Goal: Complete application form

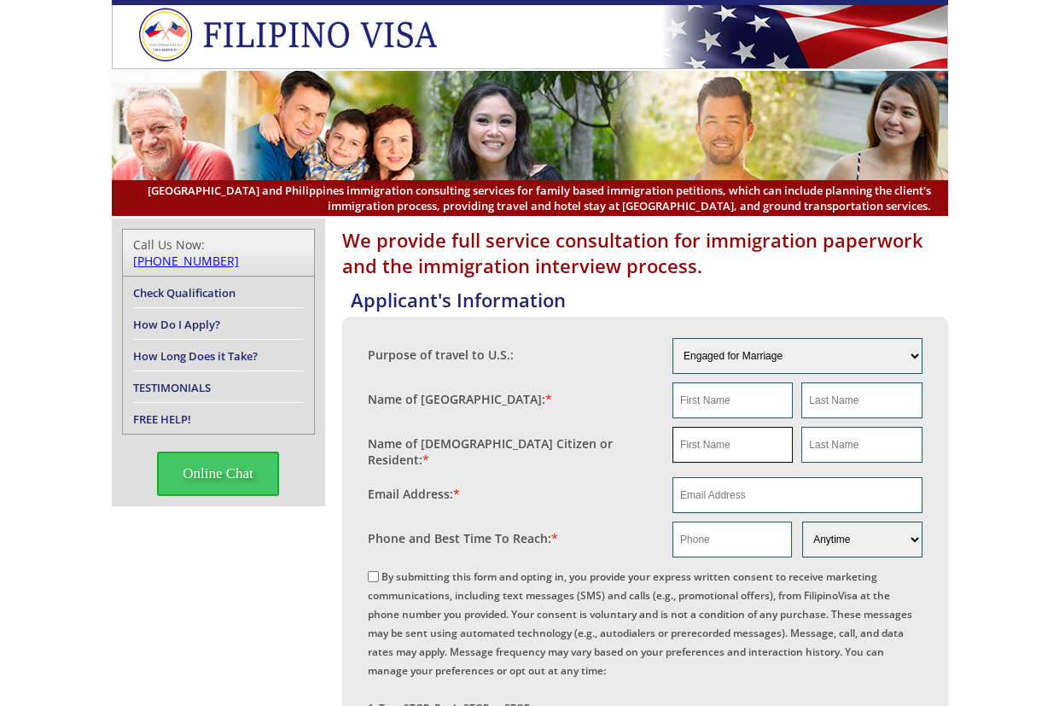
click at [745, 460] on input "text" at bounding box center [733, 445] width 120 height 36
paste input "Biana Bella Reyes Aquino"
click at [767, 444] on input "Biana Bella Reyes Aquino" at bounding box center [733, 445] width 120 height 36
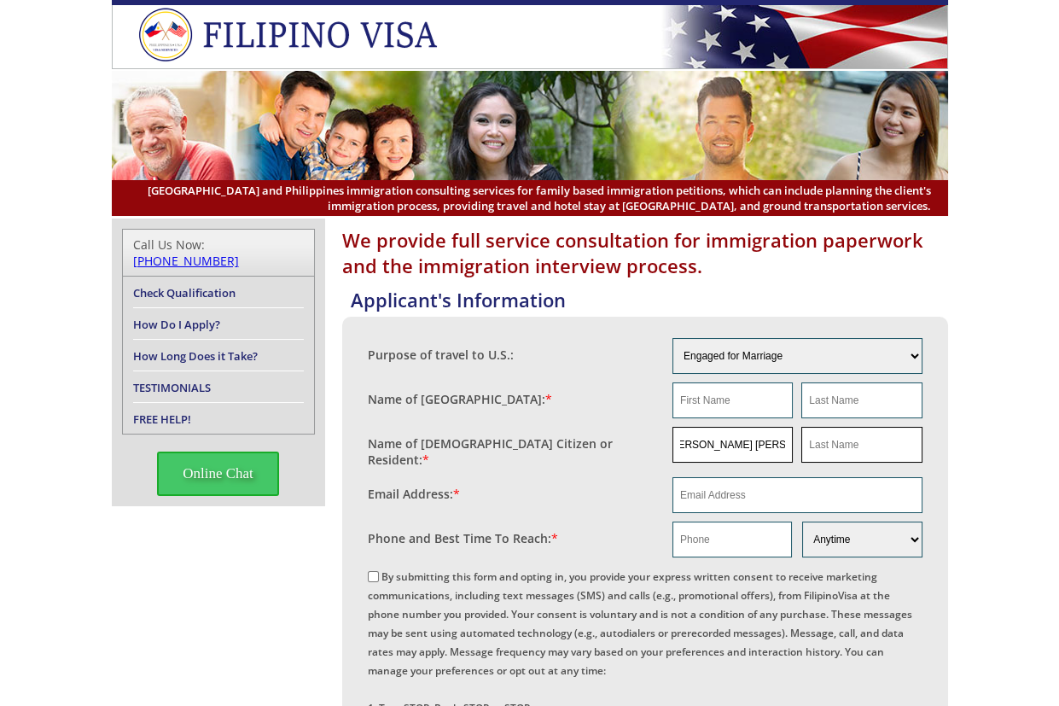
scroll to position [0, 0]
type input "Biana Bella Reyes"
click at [844, 448] on input "text" at bounding box center [862, 445] width 120 height 36
paste input "Aquino"
type input "Aquino"
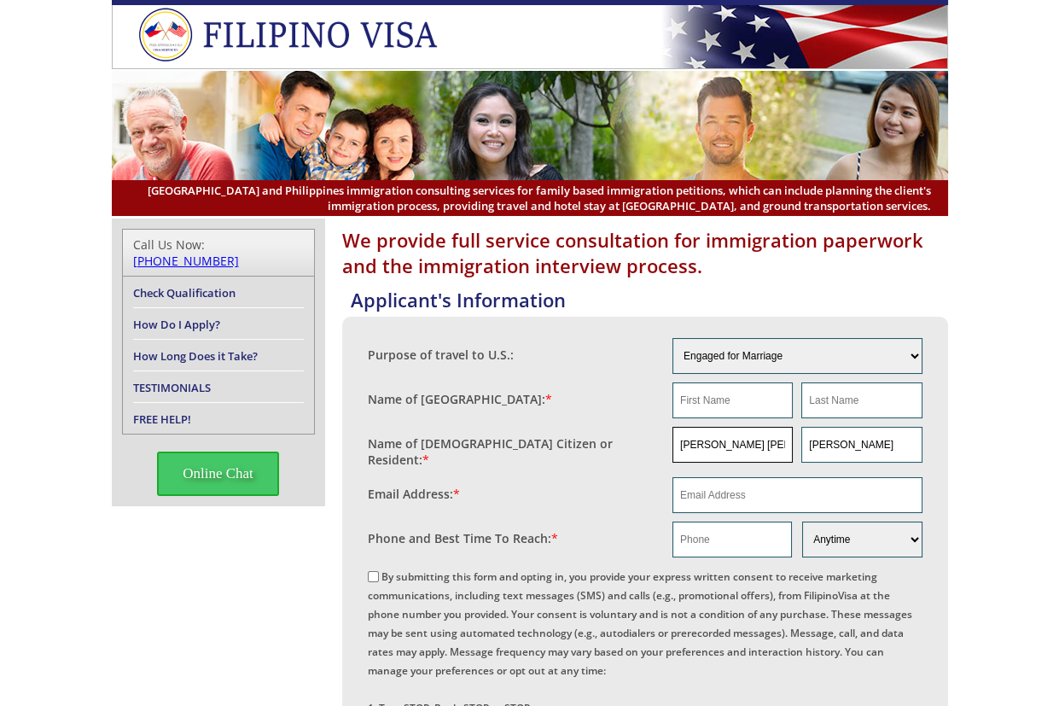
click at [759, 450] on input "Biana Bella Reyes" at bounding box center [733, 445] width 120 height 36
click at [763, 409] on input "text" at bounding box center [733, 400] width 120 height 36
paste input "Biana Bella Reyes"
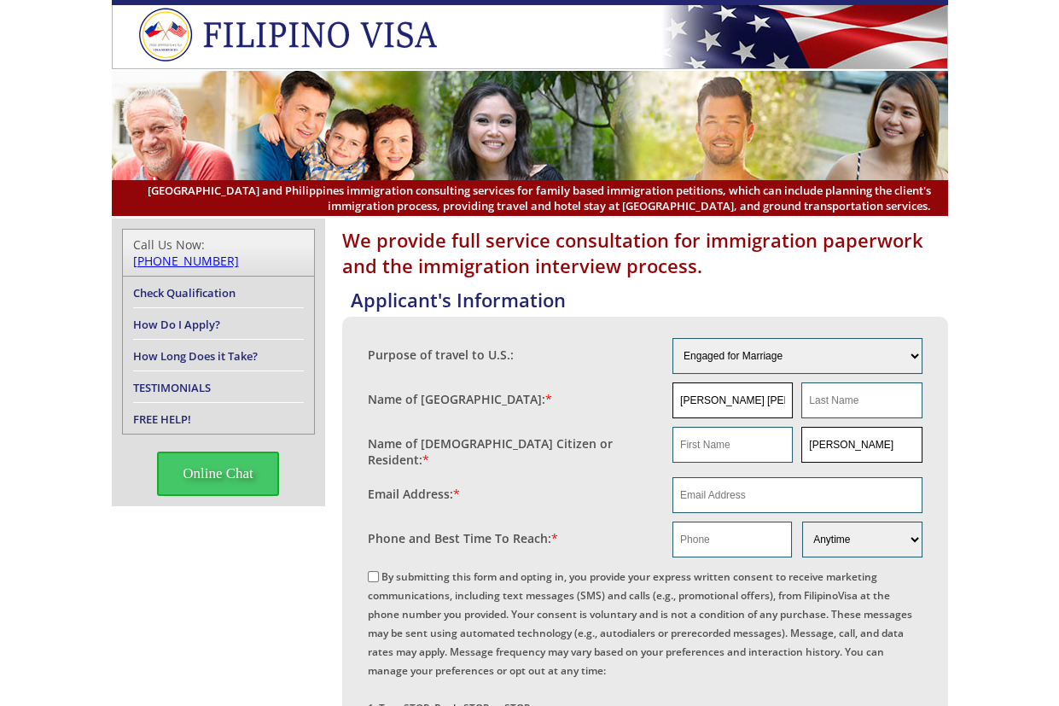
type input "Biana Bella Reyes"
click at [893, 440] on input "Aquino" at bounding box center [862, 445] width 120 height 36
click at [894, 442] on input "Aquino" at bounding box center [862, 445] width 120 height 36
click at [885, 398] on input "text" at bounding box center [862, 400] width 120 height 36
paste input "Aquino"
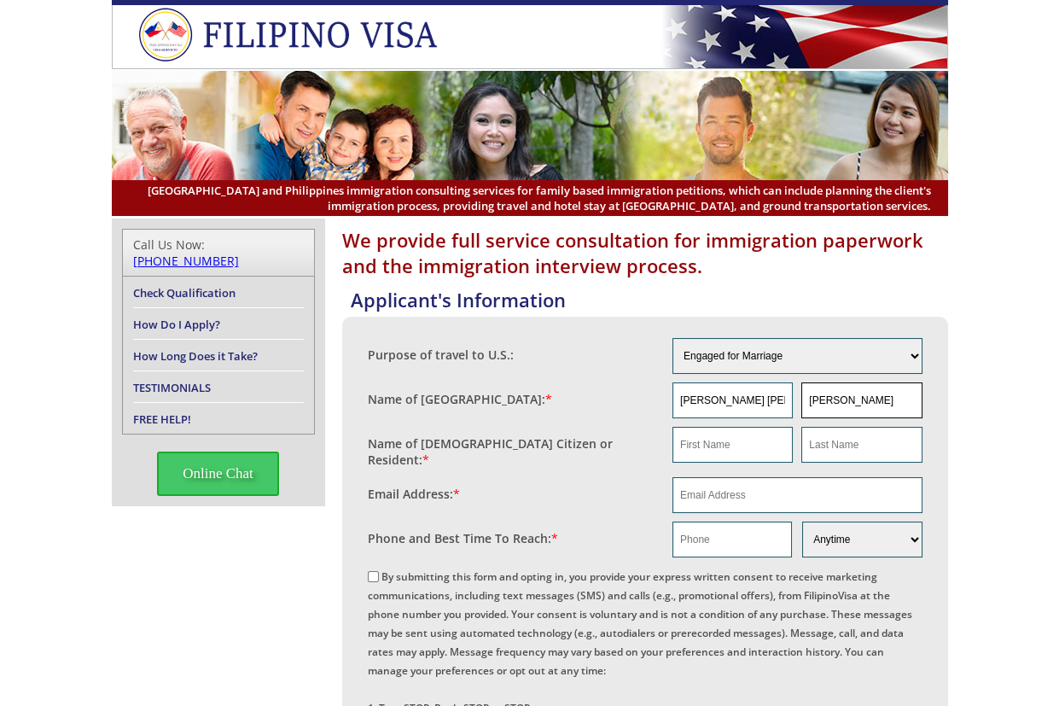
type input "Aquino"
click at [748, 443] on input "text" at bounding box center [733, 445] width 120 height 36
paste input "Ruther Clark Aquino"
click at [767, 450] on input "Ruther Clark Aquino" at bounding box center [733, 445] width 120 height 36
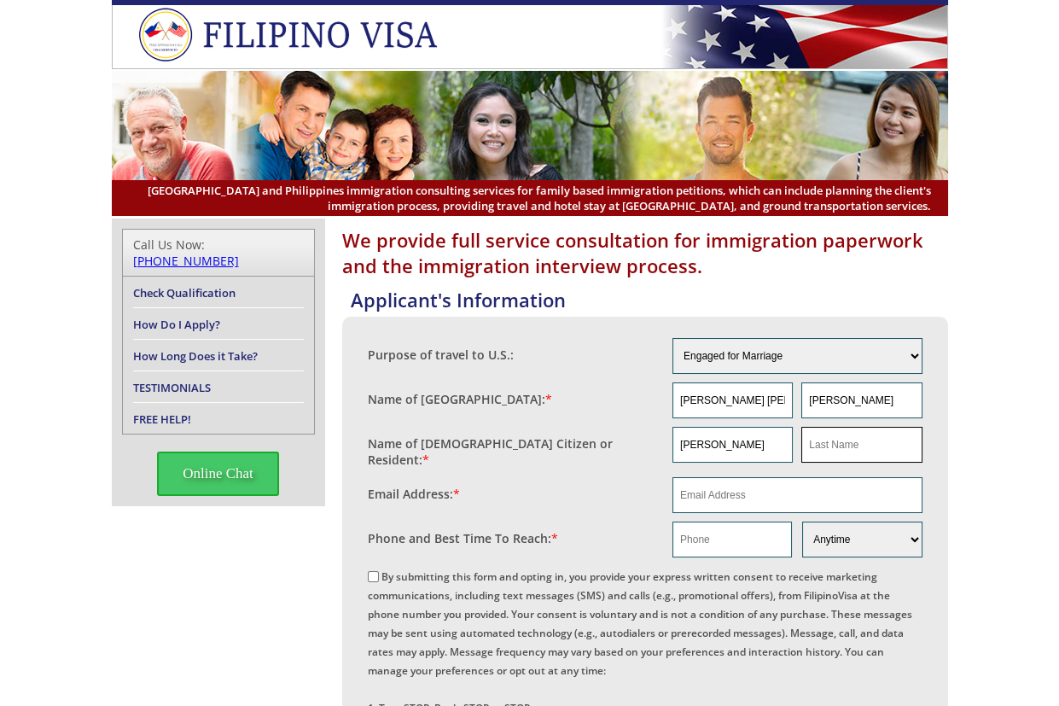
type input "Ruther Clark"
click at [862, 447] on input "text" at bounding box center [862, 445] width 120 height 36
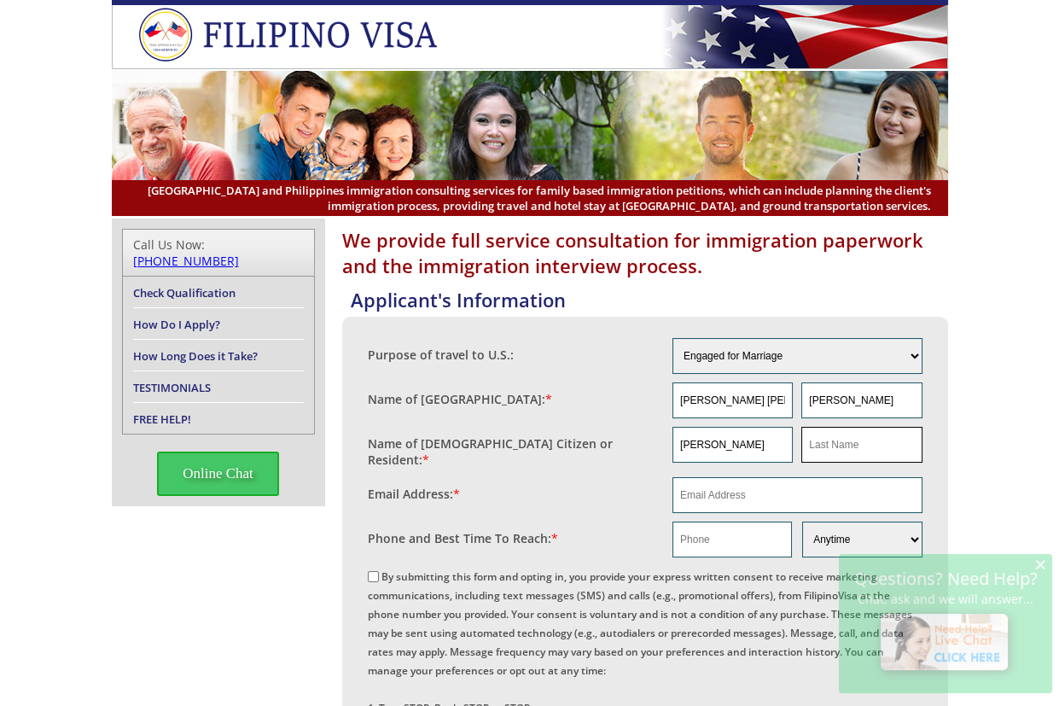
paste input "Aquino"
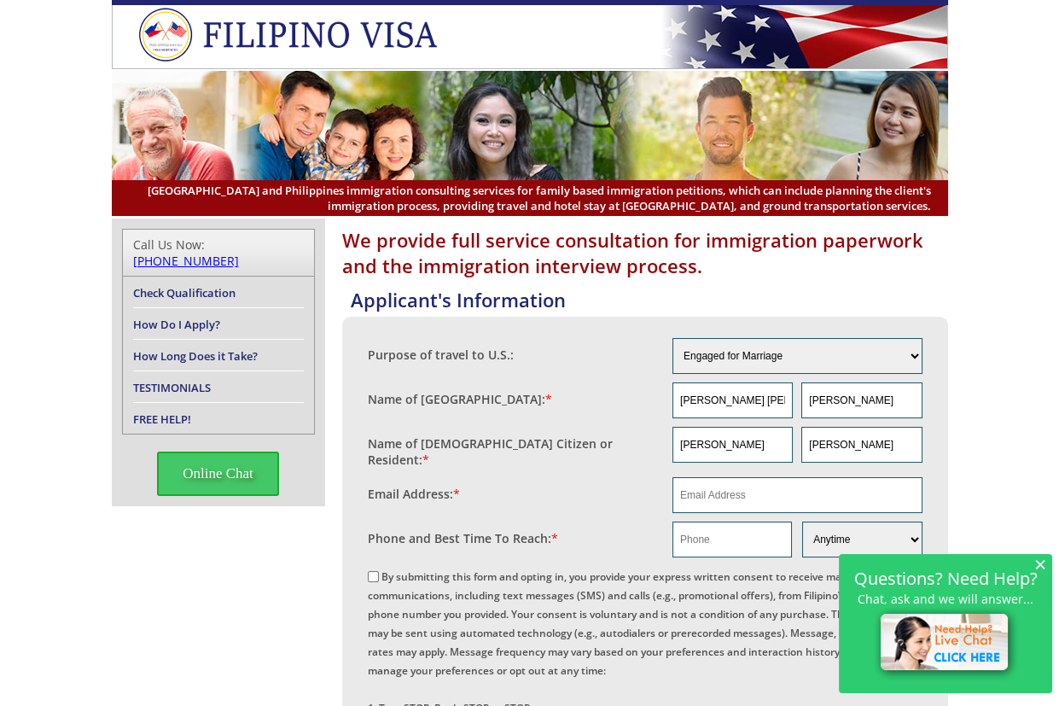
type input "Aquino"
click at [783, 494] on input "email" at bounding box center [798, 495] width 250 height 36
paste input "Rca7294@gmail.com"
type input "Rca7294@gmail.com"
click at [720, 534] on input "text" at bounding box center [733, 540] width 120 height 36
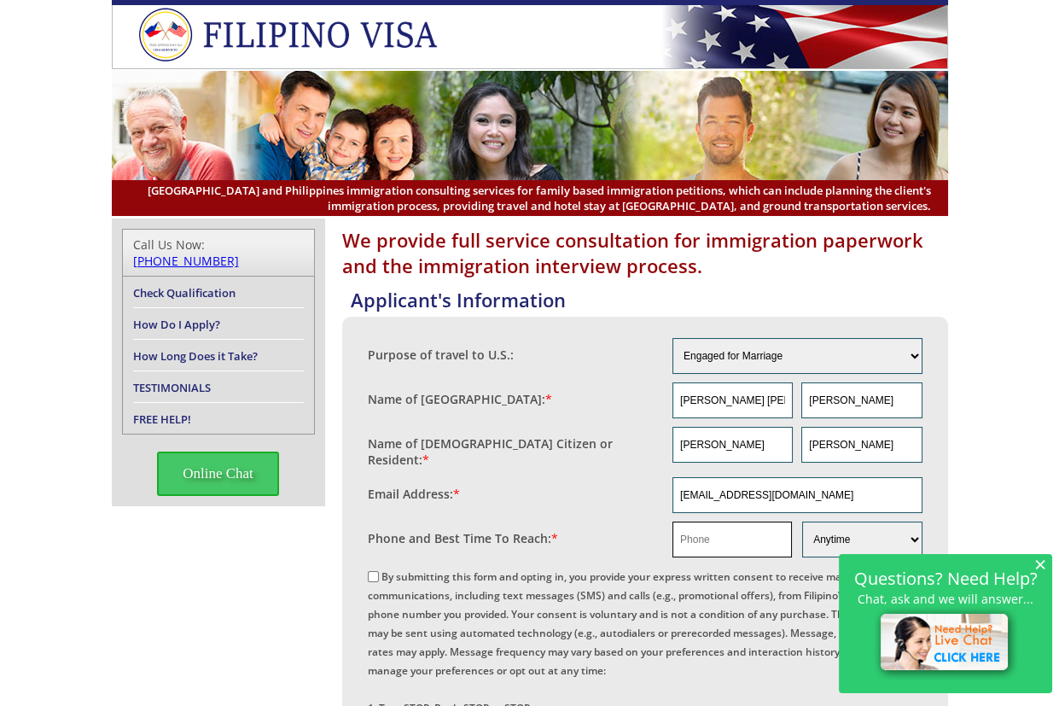
paste input "0997 107 3469"
click at [721, 529] on input "0997 107 3469" at bounding box center [733, 540] width 120 height 36
type input "09971073469"
click at [1046, 564] on span "×" at bounding box center [1041, 564] width 12 height 15
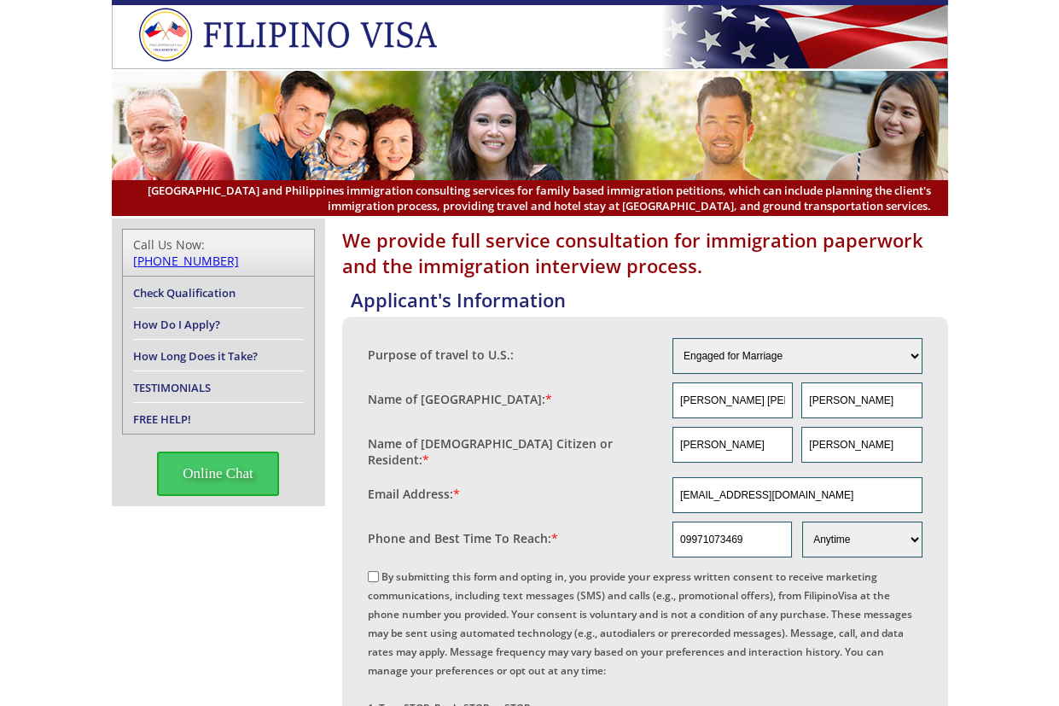
click at [444, 574] on label "By submitting this form and opting in, you provide your express written consent…" at bounding box center [640, 679] width 545 height 221
click at [379, 574] on input "By submitting this form and opting in, you provide your express written consent…" at bounding box center [373, 576] width 11 height 11
checkbox input "true"
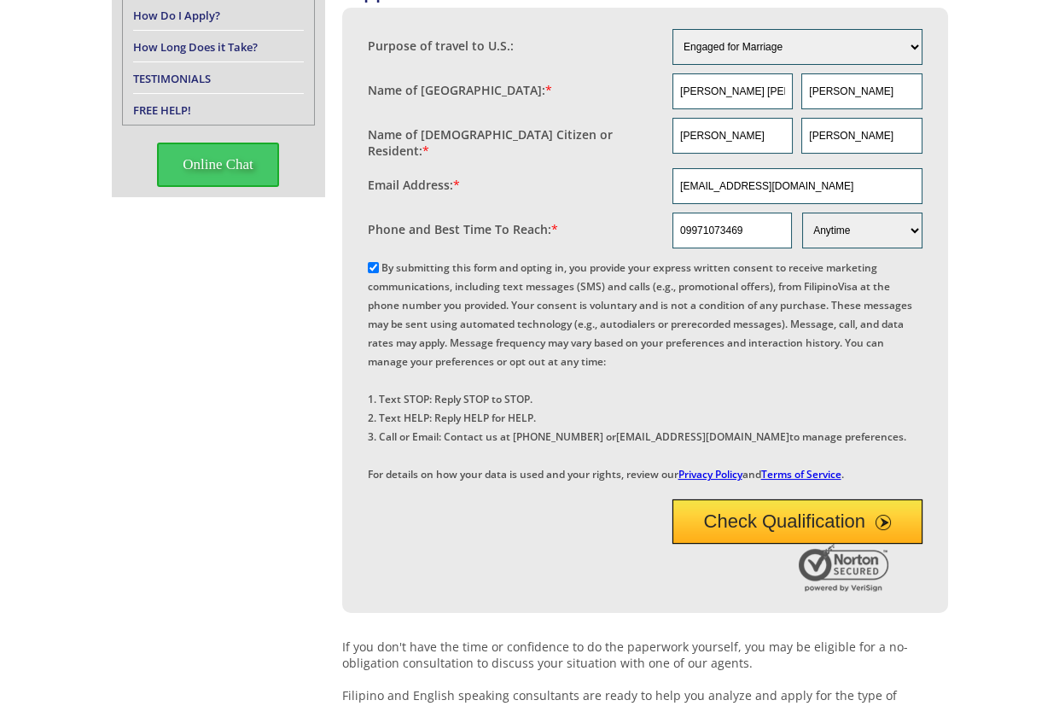
scroll to position [569, 0]
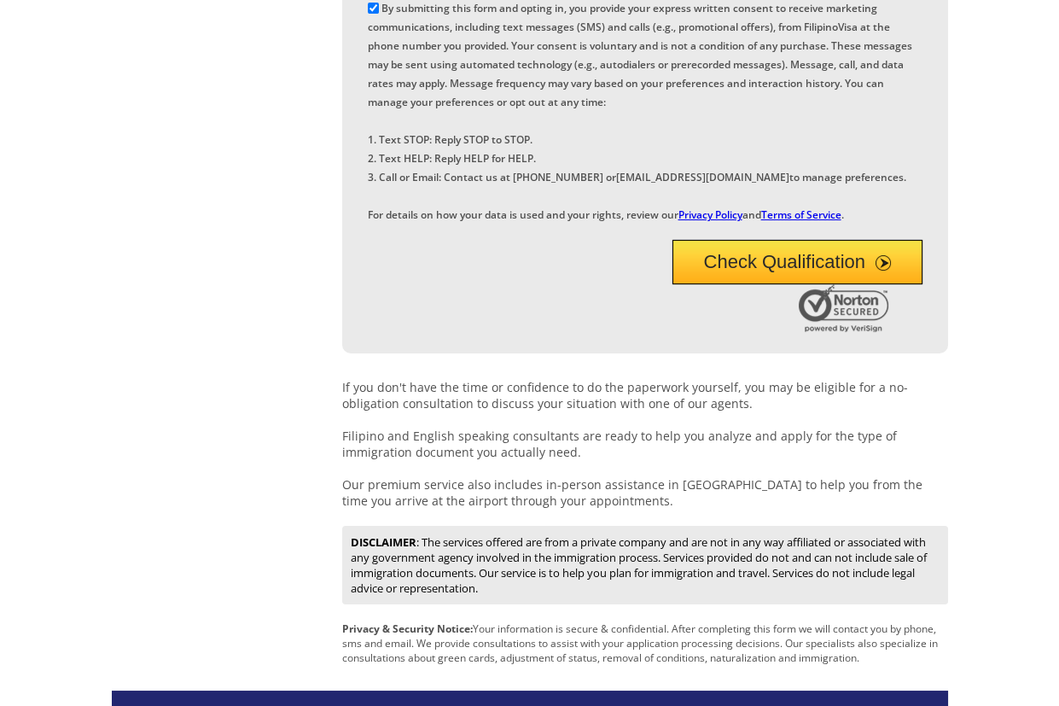
drag, startPoint x: 806, startPoint y: 324, endPoint x: 820, endPoint y: 324, distance: 14.5
click at [806, 284] on button "Check Qualification" at bounding box center [798, 262] width 250 height 44
